Goal: Transaction & Acquisition: Subscribe to service/newsletter

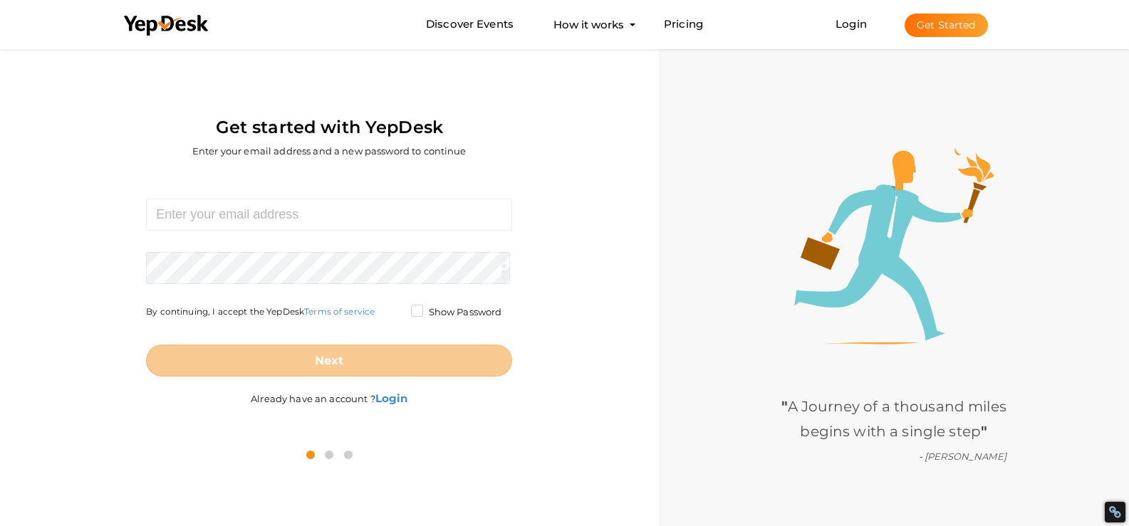
scroll to position [46, 0]
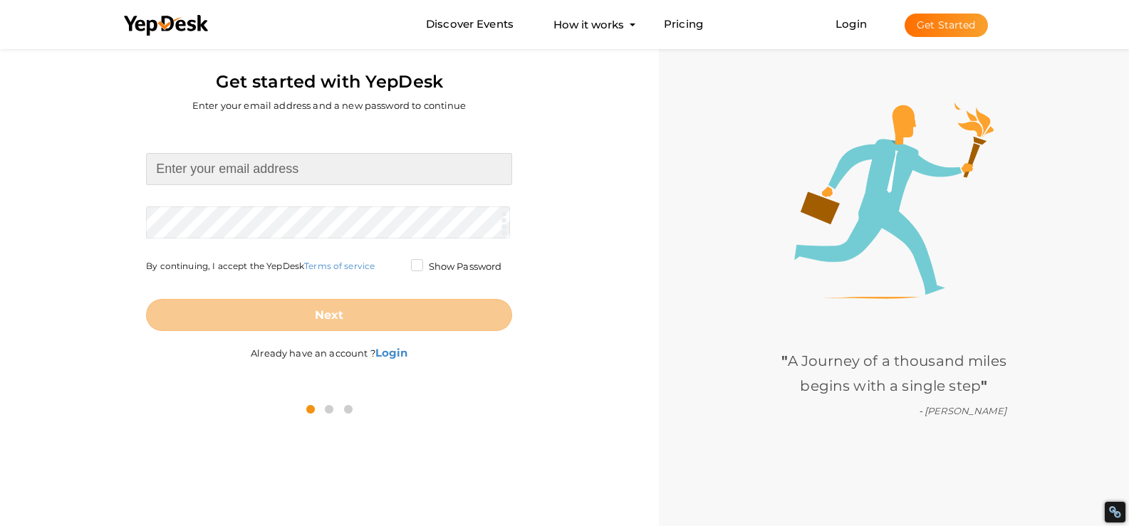
click at [277, 177] on input at bounding box center [329, 169] width 366 height 32
paste input "[EMAIL_ADDRESS][DOMAIN_NAME]"
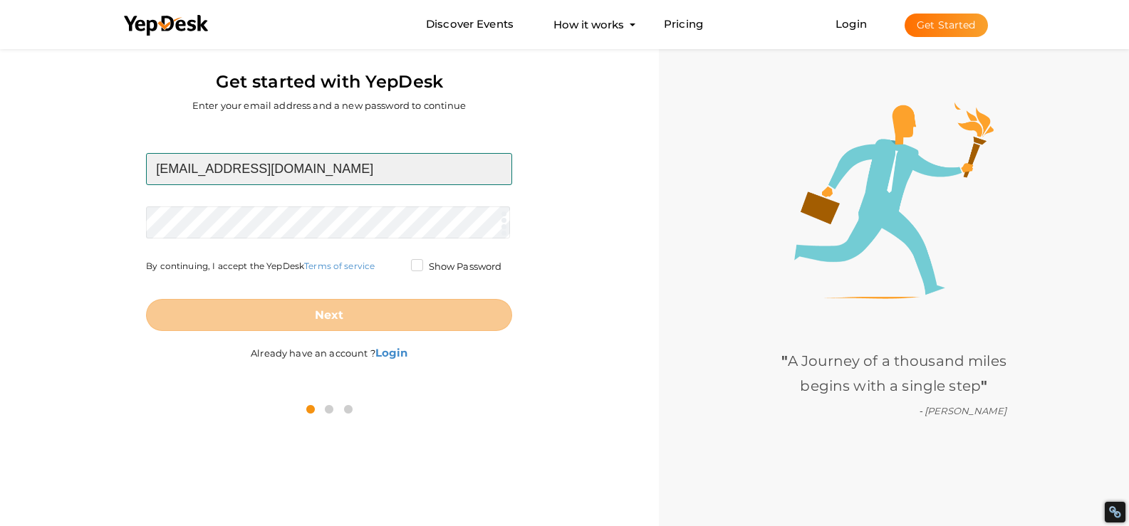
type input "[EMAIL_ADDRESS][DOMAIN_NAME]"
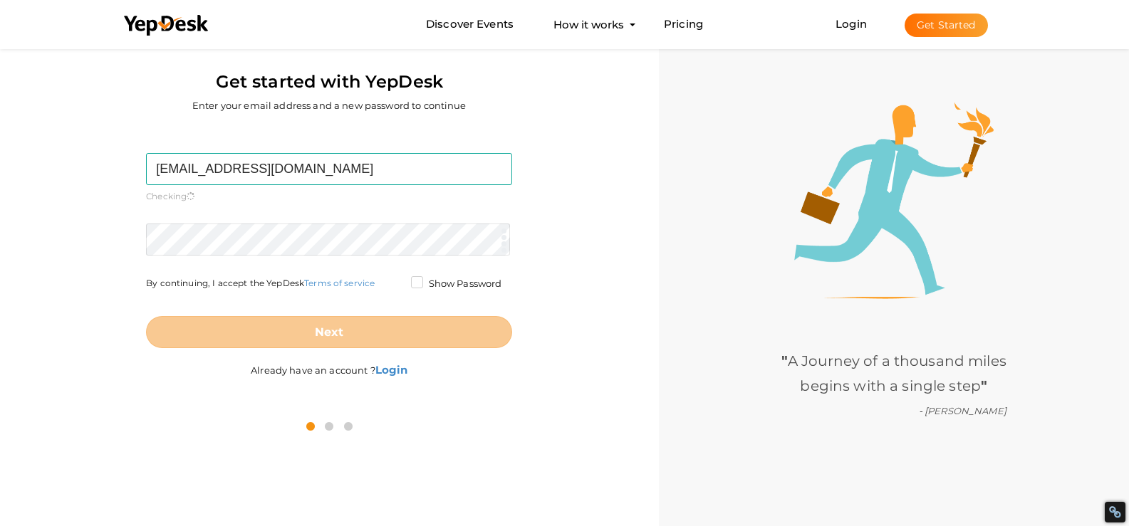
click at [192, 215] on form "[EMAIL_ADDRESS][DOMAIN_NAME] Required. Invalid email. Checking You already have…" at bounding box center [329, 250] width 366 height 195
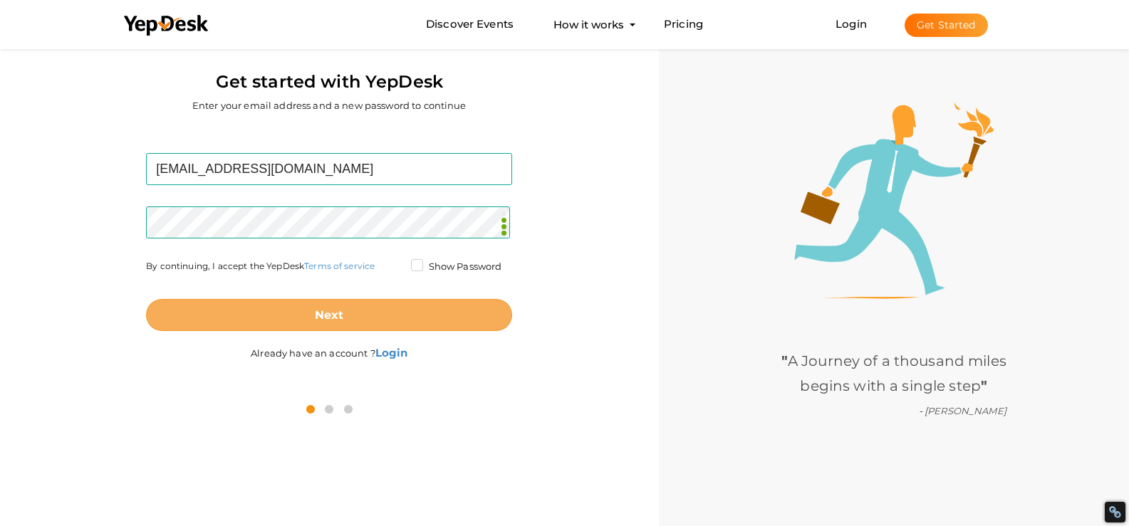
click at [214, 327] on button "Next" at bounding box center [329, 315] width 366 height 32
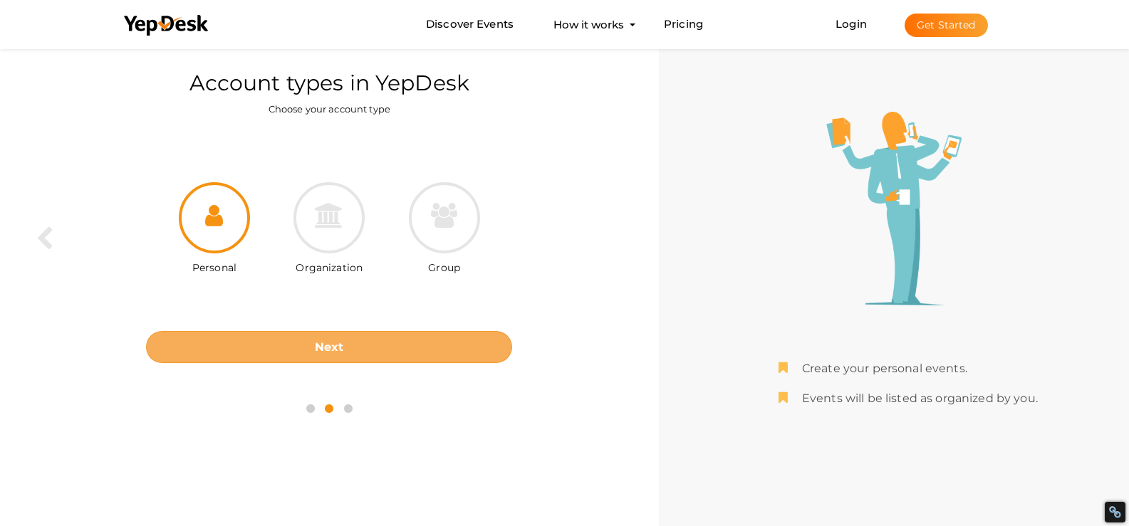
click at [329, 354] on button "Next" at bounding box center [329, 347] width 366 height 32
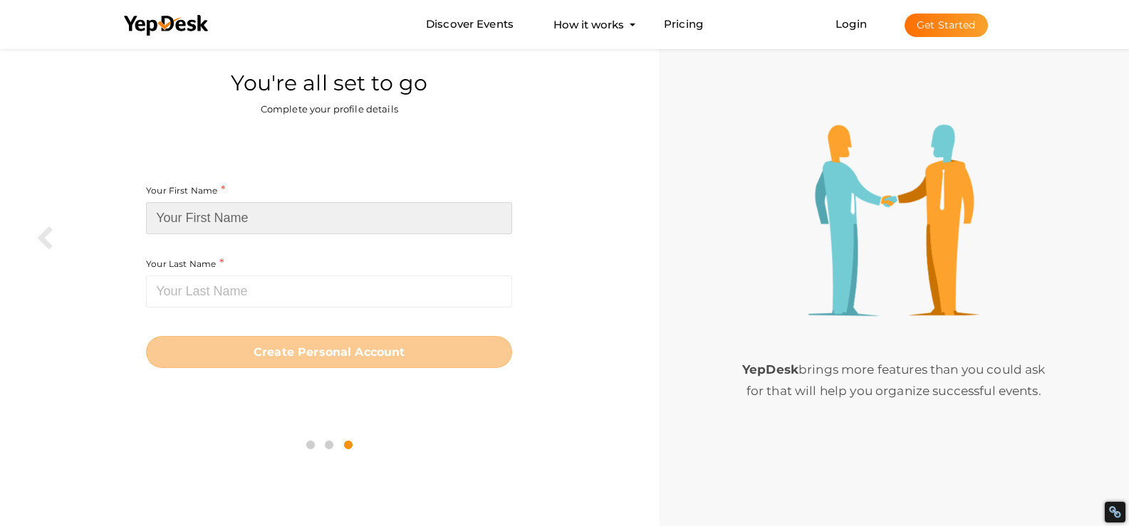
click at [286, 217] on input at bounding box center [329, 218] width 366 height 32
paste input "Utility Bill Generator"
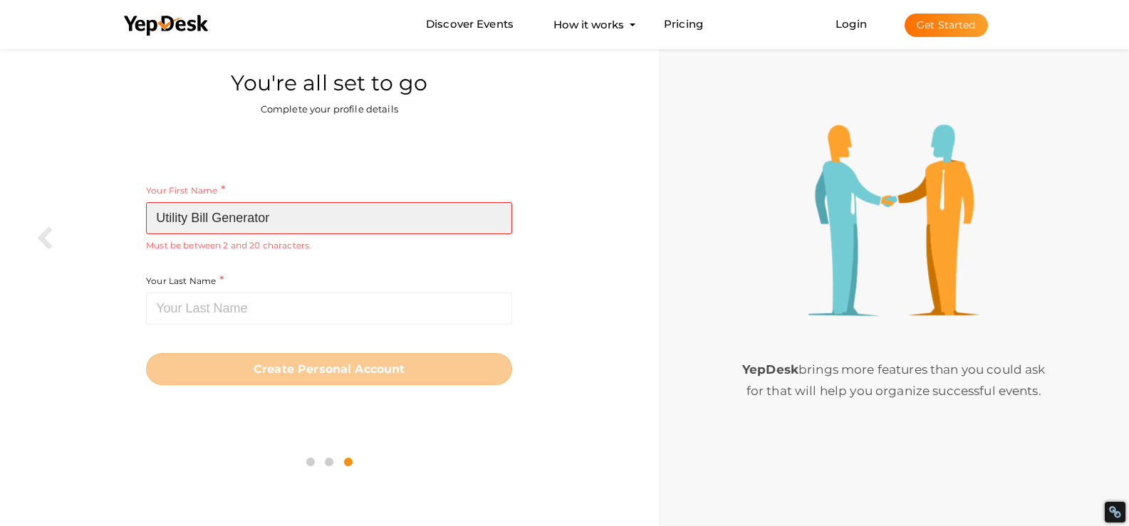
type input "Utility Bill Generator"
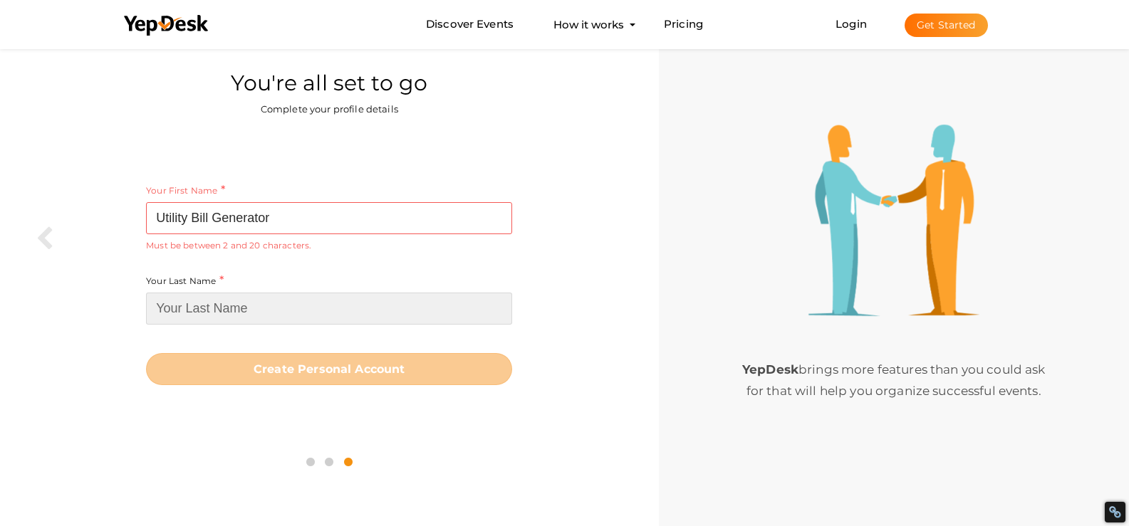
click at [209, 305] on input at bounding box center [329, 309] width 366 height 32
paste input "Utility Bill Generator"
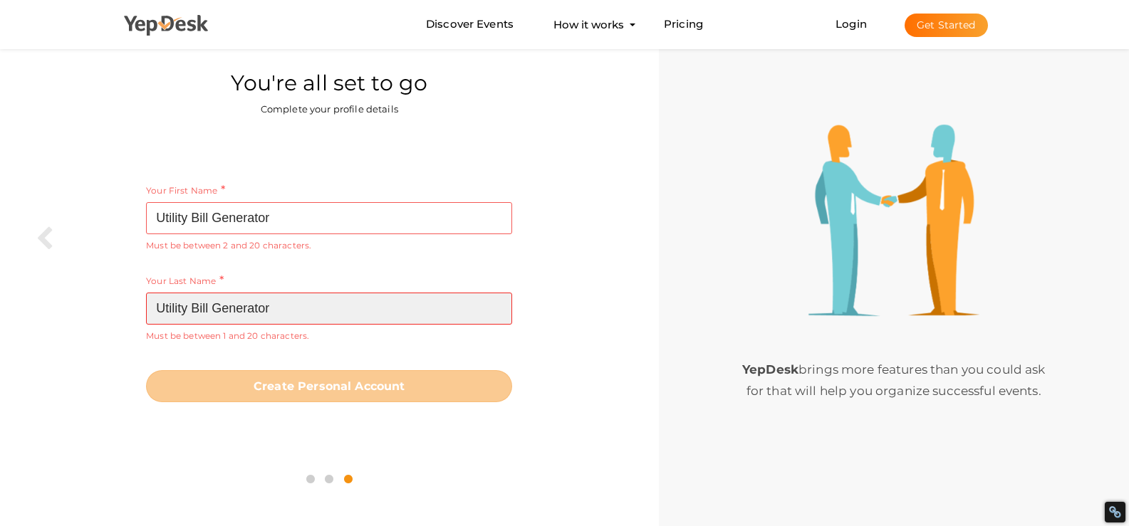
type input "Utility Bill Generator"
